Goal: Task Accomplishment & Management: Complete application form

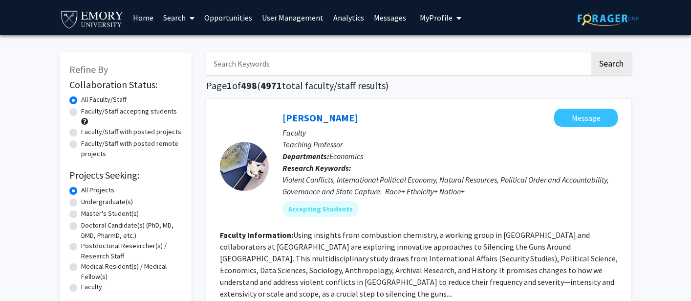
click at [229, 19] on link "Opportunities" at bounding box center [228, 17] width 58 height 34
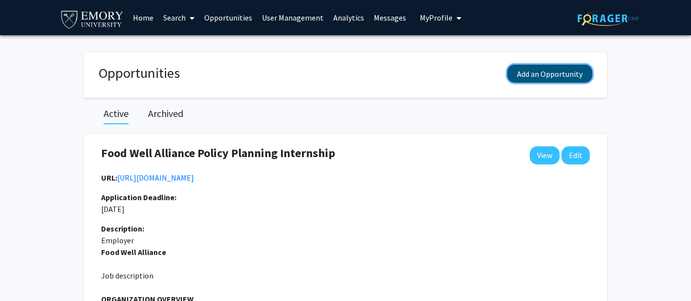
click at [526, 74] on button "Add an Opportunity" at bounding box center [549, 74] width 85 height 18
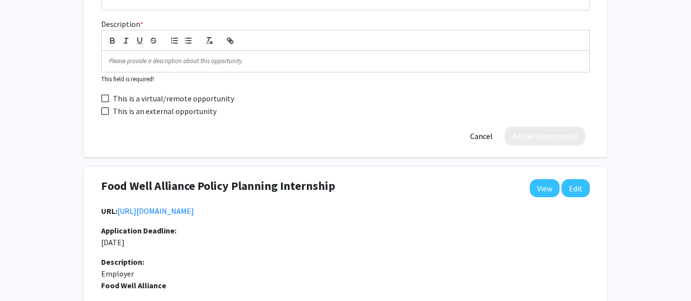
scroll to position [232, 0]
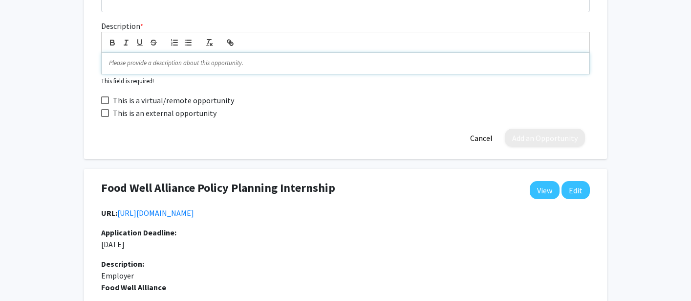
click at [146, 62] on p at bounding box center [345, 63] width 473 height 9
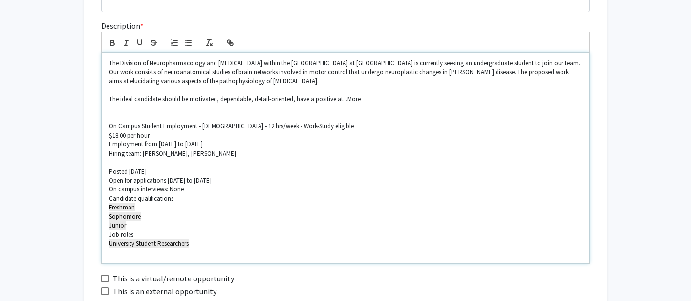
scroll to position [0, 0]
click at [152, 109] on p at bounding box center [345, 108] width 473 height 9
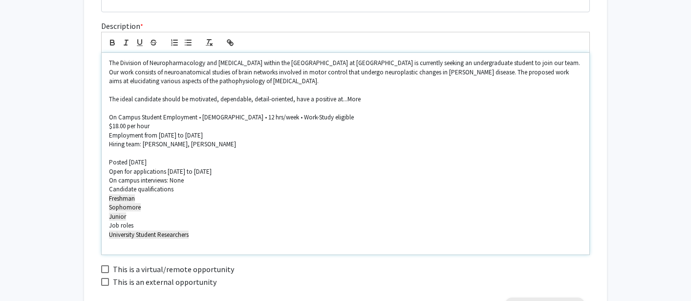
click at [155, 107] on p at bounding box center [345, 108] width 473 height 9
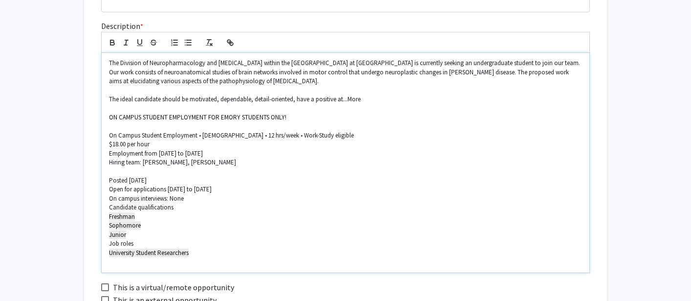
click at [381, 98] on p "The ideal candidate should be motivated, dependable, detail-oriented, have a po…" at bounding box center [345, 99] width 473 height 9
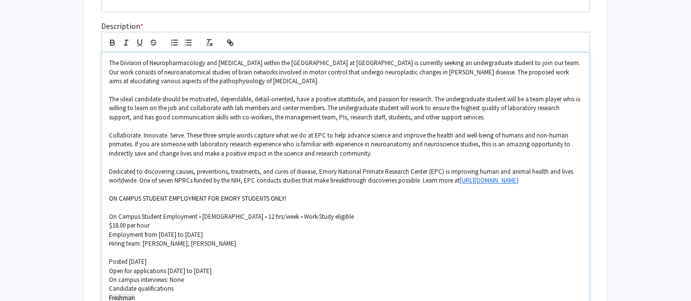
click at [343, 102] on p "The ideal candidate should be motivated, dependable, detail-oriented, have a po…" at bounding box center [345, 108] width 473 height 27
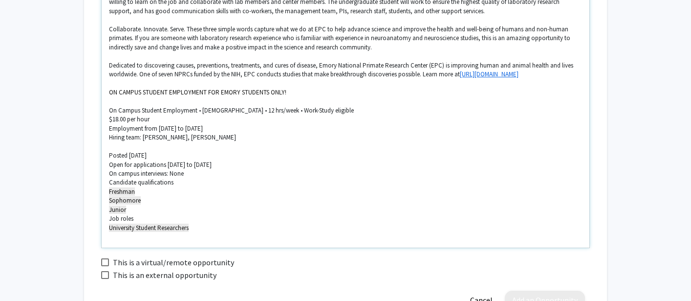
scroll to position [339, 0]
drag, startPoint x: 109, startPoint y: 128, endPoint x: 233, endPoint y: 129, distance: 123.6
click at [233, 129] on p "Employment from [DATE] to [DATE]" at bounding box center [345, 127] width 473 height 9
click at [271, 167] on p "Open for applications [DATE] to [DATE]" at bounding box center [345, 163] width 473 height 9
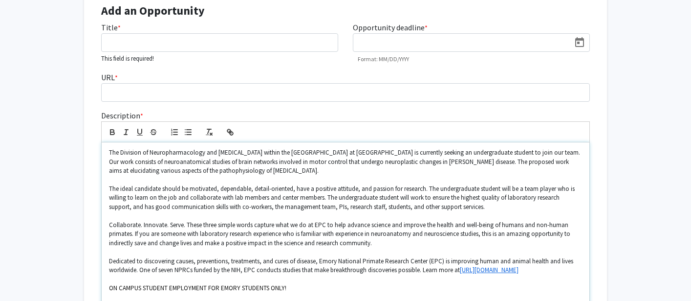
scroll to position [147, 0]
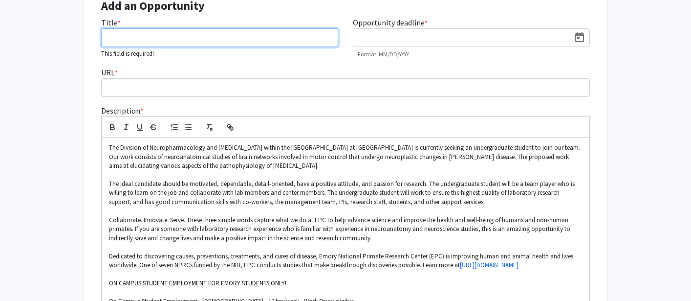
click at [171, 35] on input "Title *" at bounding box center [219, 37] width 237 height 19
paste input "Lab Assistant ([PERSON_NAME])"
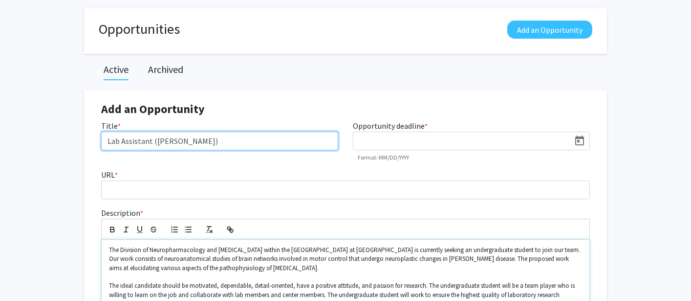
scroll to position [0, 0]
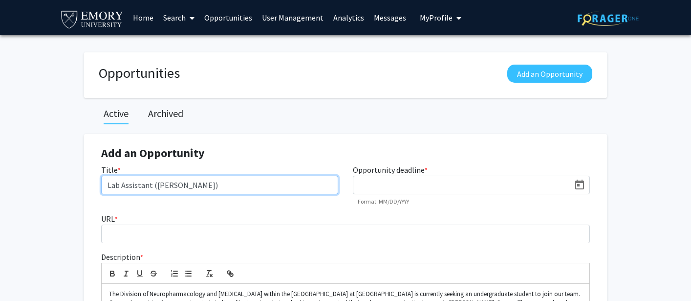
type input "Lab Assistant ([PERSON_NAME])"
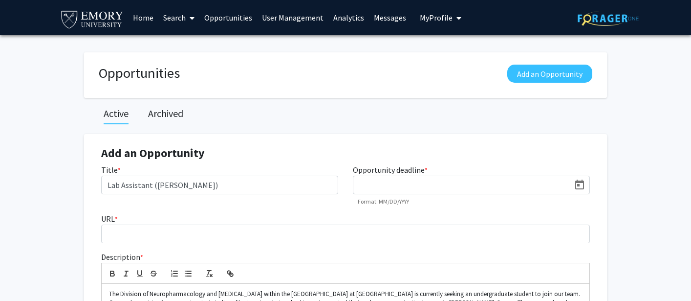
click at [388, 184] on input at bounding box center [464, 185] width 212 height 9
type input "[DATE]"
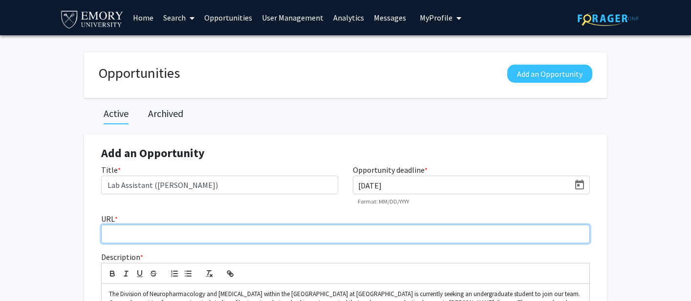
click at [221, 240] on input "URL *" at bounding box center [345, 233] width 489 height 19
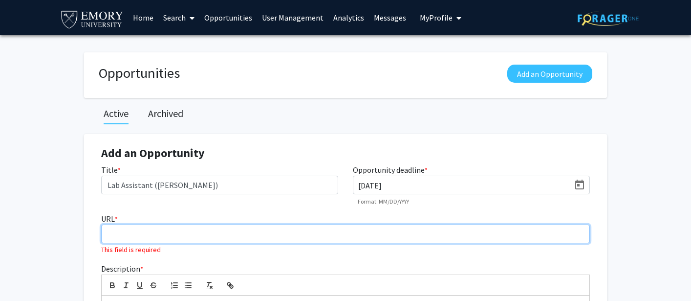
paste input "[URL][DOMAIN_NAME]"
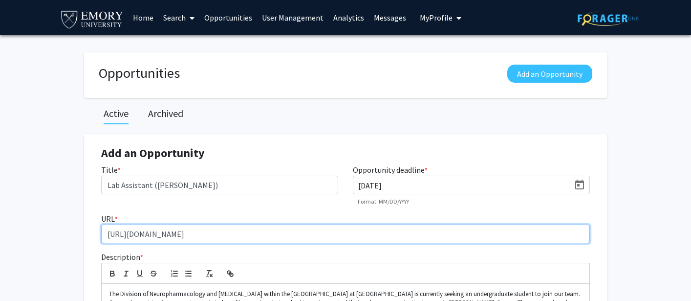
click at [341, 237] on input "[URL][DOMAIN_NAME]" at bounding box center [345, 233] width 489 height 19
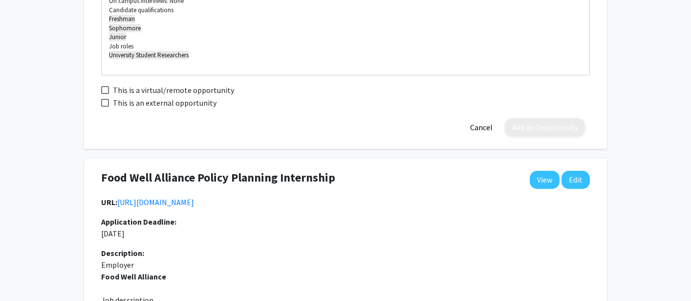
scroll to position [560, 0]
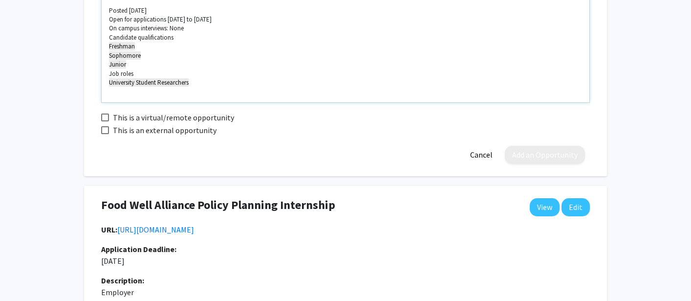
click at [260, 69] on p "Junior" at bounding box center [345, 64] width 473 height 9
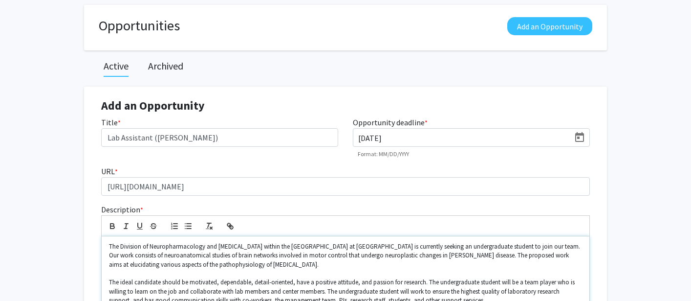
scroll to position [51, 0]
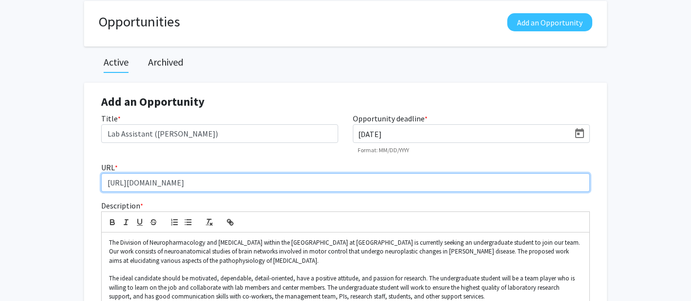
click at [329, 184] on input "[URL][DOMAIN_NAME]" at bounding box center [345, 182] width 489 height 19
type input "[URL][DOMAIN_NAME]"
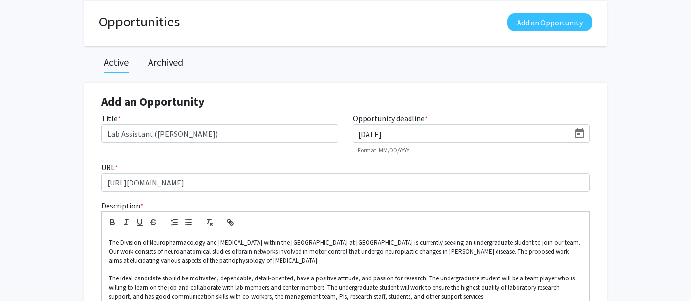
drag, startPoint x: 413, startPoint y: 134, endPoint x: 318, endPoint y: 134, distance: 94.8
click at [318, 134] on div "Title * Lab Assistant ([PERSON_NAME]) Opportunity deadline * [DATE] Format: MM/…" at bounding box center [345, 136] width 503 height 49
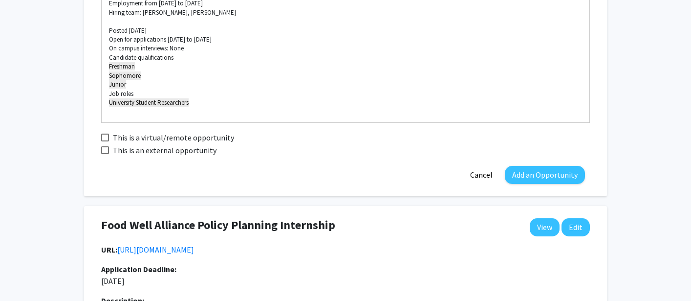
scroll to position [470, 0]
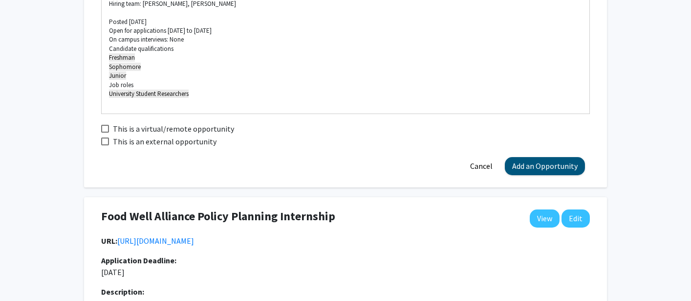
type input "[DATE]"
click at [522, 164] on button "Add an Opportunity" at bounding box center [545, 166] width 80 height 18
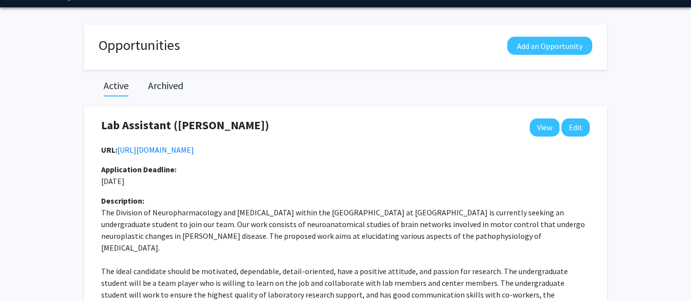
scroll to position [0, 0]
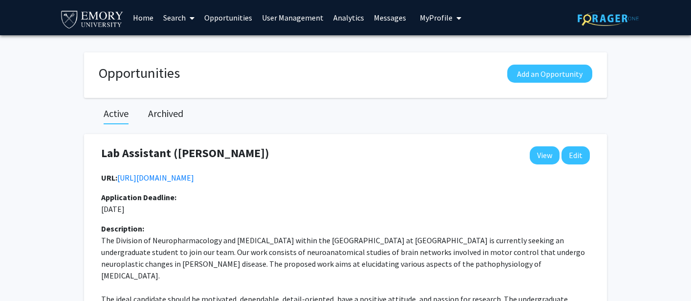
click at [173, 17] on link "Search" at bounding box center [178, 17] width 41 height 34
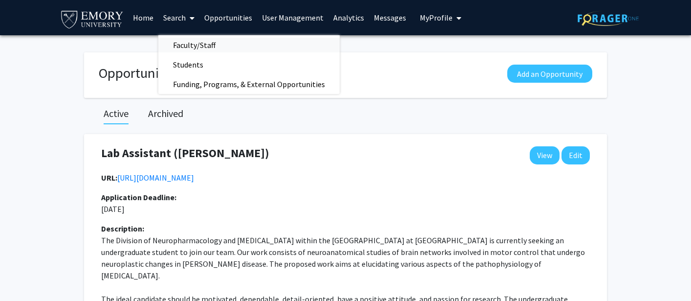
click at [184, 42] on span "Faculty/Staff" at bounding box center [194, 45] width 72 height 20
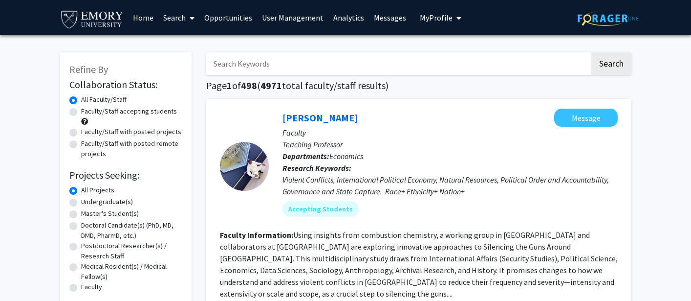
click at [256, 66] on input "Search Keywords" at bounding box center [398, 63] width 384 height 22
click at [591, 52] on button "Search" at bounding box center [611, 63] width 40 height 22
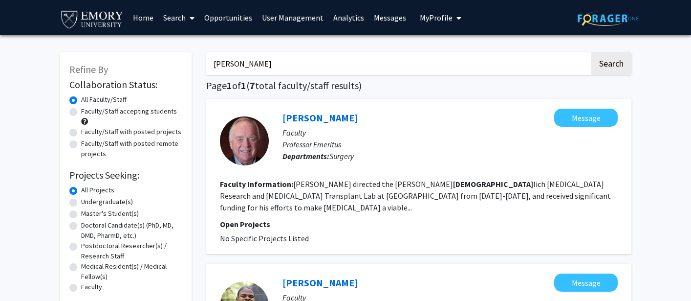
click at [591, 52] on button "Search" at bounding box center [611, 63] width 40 height 22
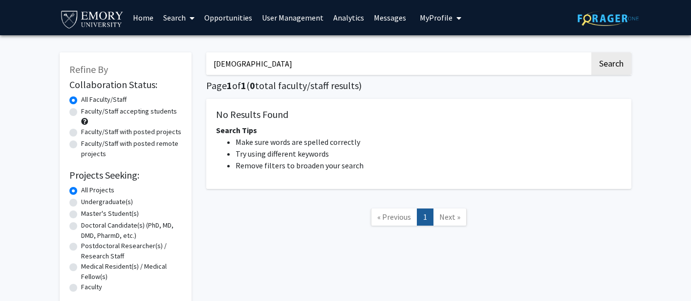
type input "[DEMOGRAPHIC_DATA]"
click at [591, 52] on button "Search" at bounding box center [611, 63] width 40 height 22
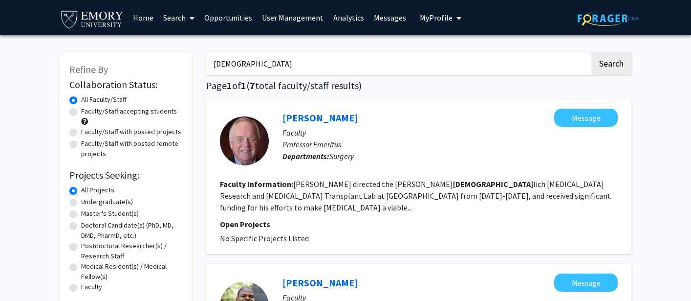
drag, startPoint x: 240, startPoint y: 63, endPoint x: 205, endPoint y: 60, distance: 34.8
click at [81, 201] on label "Undergraduate(s)" at bounding box center [107, 201] width 52 height 10
click at [81, 201] on input "Undergraduate(s)" at bounding box center [84, 199] width 6 height 6
radio input "true"
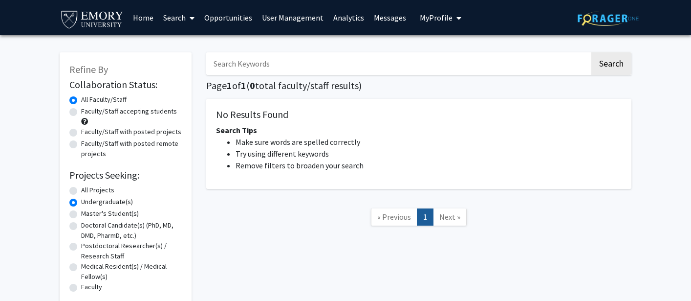
click at [81, 188] on label "All Projects" at bounding box center [97, 190] width 33 height 10
click at [81, 188] on input "All Projects" at bounding box center [84, 188] width 6 height 6
radio input "true"
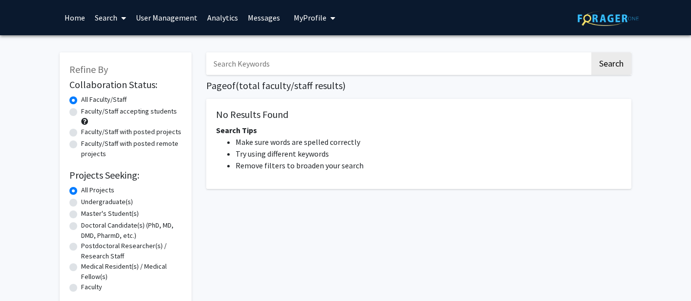
type input "[DEMOGRAPHIC_DATA]"
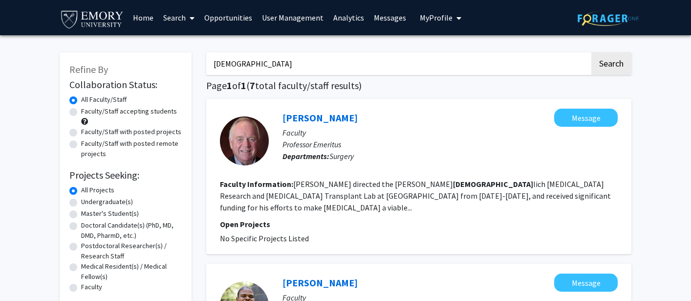
drag, startPoint x: 239, startPoint y: 67, endPoint x: 176, endPoint y: 55, distance: 64.7
click at [144, 19] on link "Home" at bounding box center [143, 17] width 30 height 34
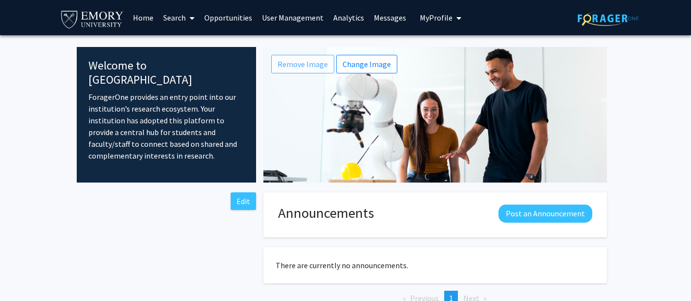
click at [172, 18] on link "Search" at bounding box center [178, 17] width 41 height 34
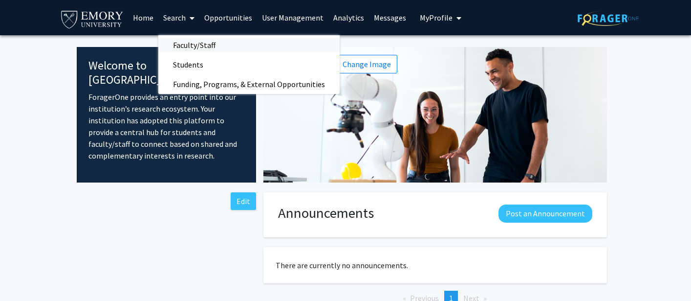
click at [195, 43] on span "Faculty/Staff" at bounding box center [194, 45] width 72 height 20
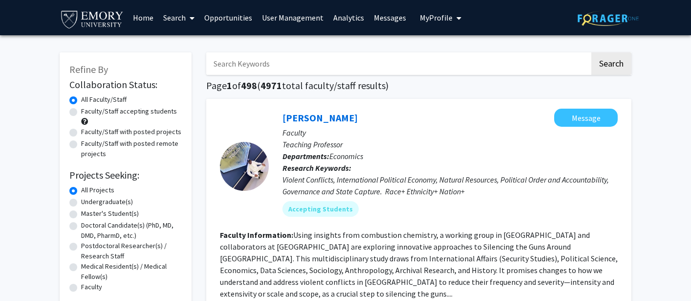
click at [81, 203] on label "Undergraduate(s)" at bounding box center [107, 201] width 52 height 10
click at [81, 203] on input "Undergraduate(s)" at bounding box center [84, 199] width 6 height 6
radio input "true"
